Goal: Check status: Check status

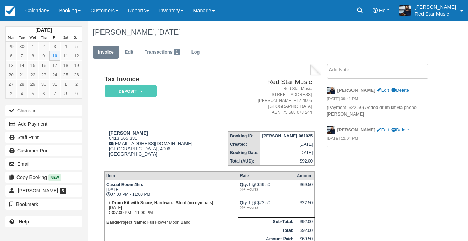
scroll to position [10, 0]
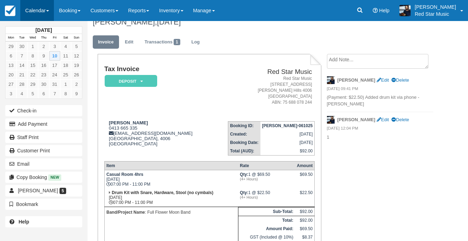
drag, startPoint x: 0, startPoint y: 0, endPoint x: 37, endPoint y: 7, distance: 37.5
click at [37, 7] on link "Calendar" at bounding box center [37, 10] width 34 height 21
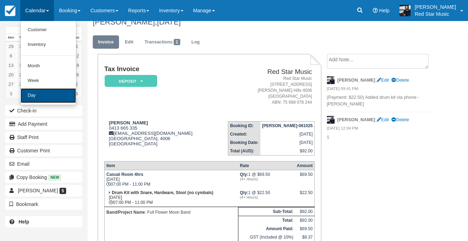
click at [58, 93] on link "Day" at bounding box center [48, 95] width 55 height 15
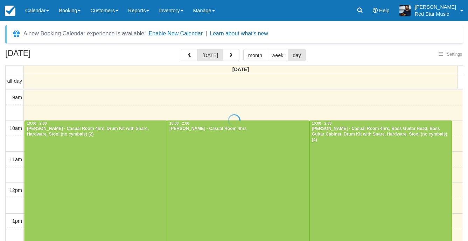
select select
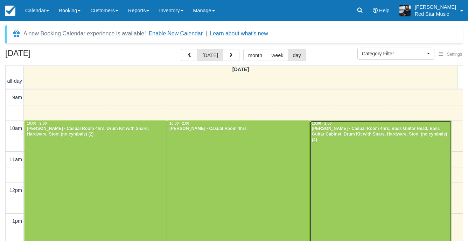
click at [356, 131] on div "[PERSON_NAME] - Casual Room 4hrs, Bass Guitar Head, Bass Guitar Cabinet, Drum K…" at bounding box center [381, 134] width 138 height 17
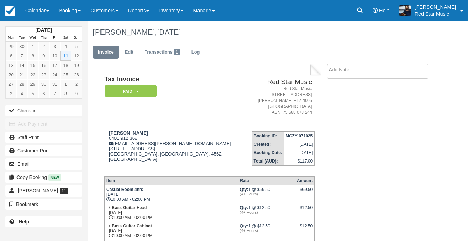
click at [343, 71] on textarea at bounding box center [378, 71] width 102 height 15
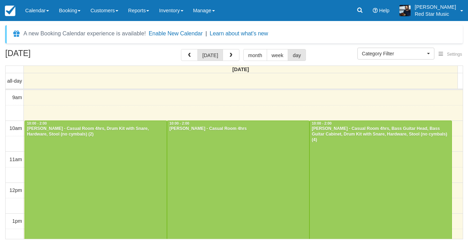
select select
